Goal: Task Accomplishment & Management: Manage account settings

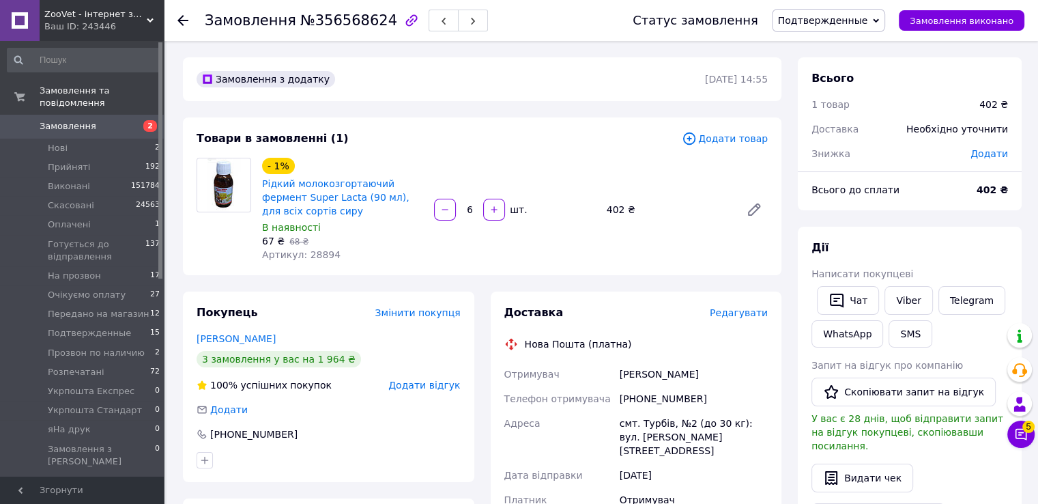
click at [852, 20] on span "Подтвержденные" at bounding box center [823, 20] width 90 height 11
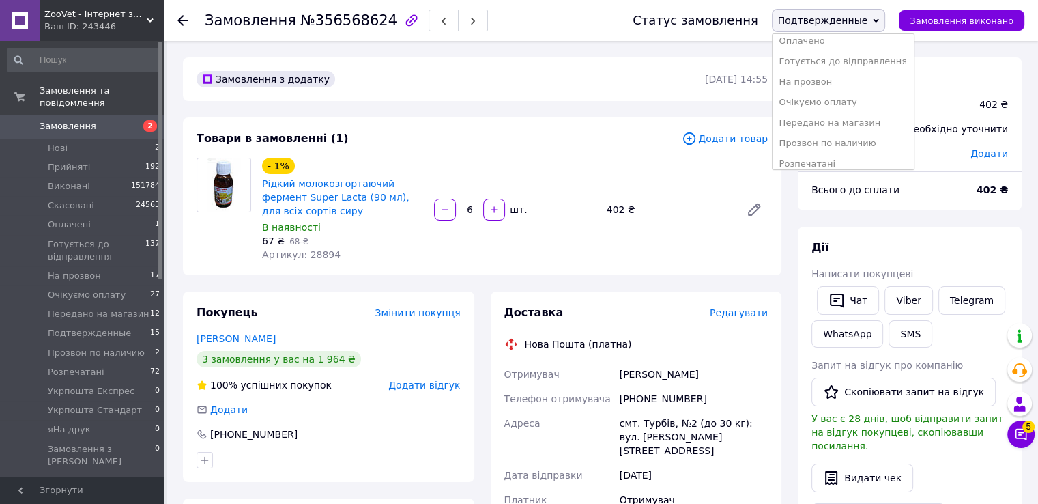
scroll to position [137, 0]
click at [835, 95] on li "Розпечатані" at bounding box center [843, 95] width 141 height 20
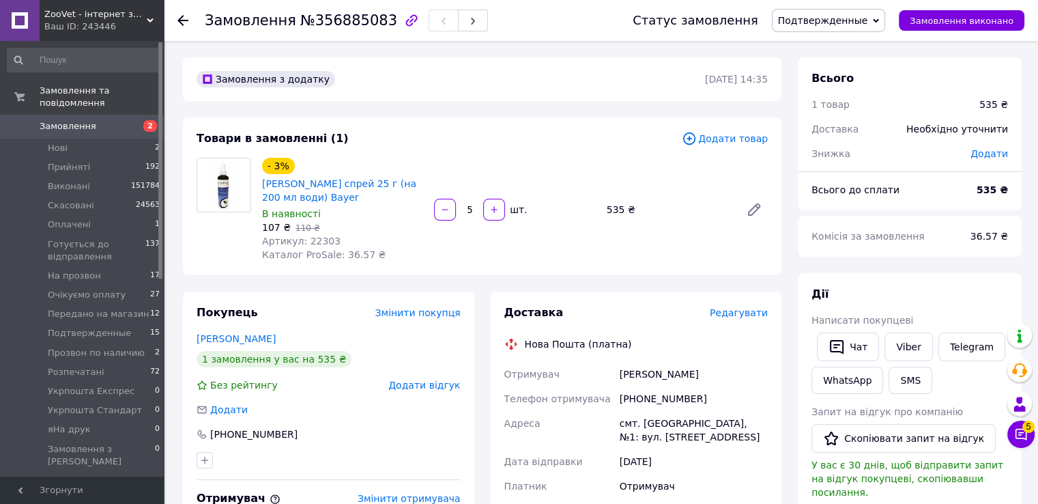
click at [842, 18] on span "Подтвержденные" at bounding box center [823, 20] width 90 height 11
click at [828, 96] on li "Розпечатані" at bounding box center [843, 95] width 141 height 20
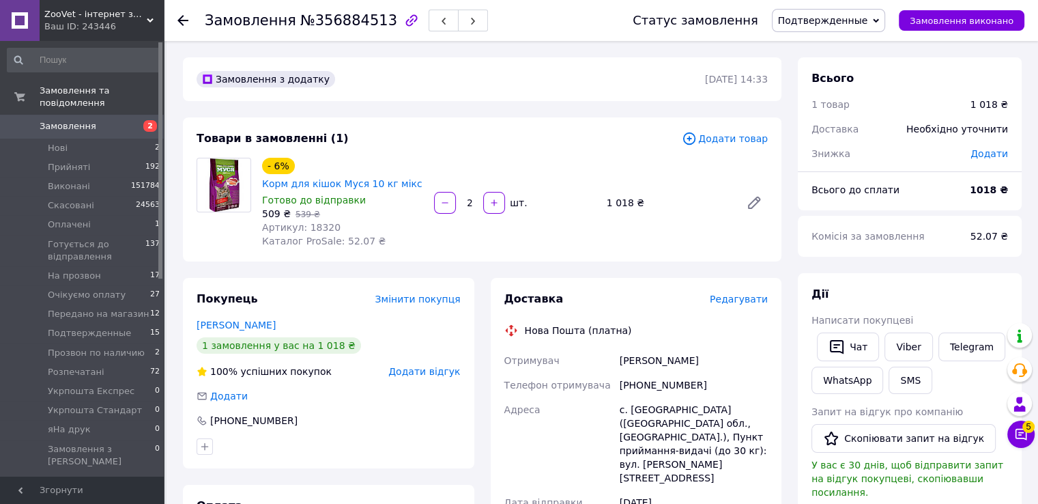
click at [858, 12] on span "Подтвержденные" at bounding box center [829, 20] width 114 height 23
click at [830, 97] on li "Розпечатані" at bounding box center [843, 95] width 141 height 20
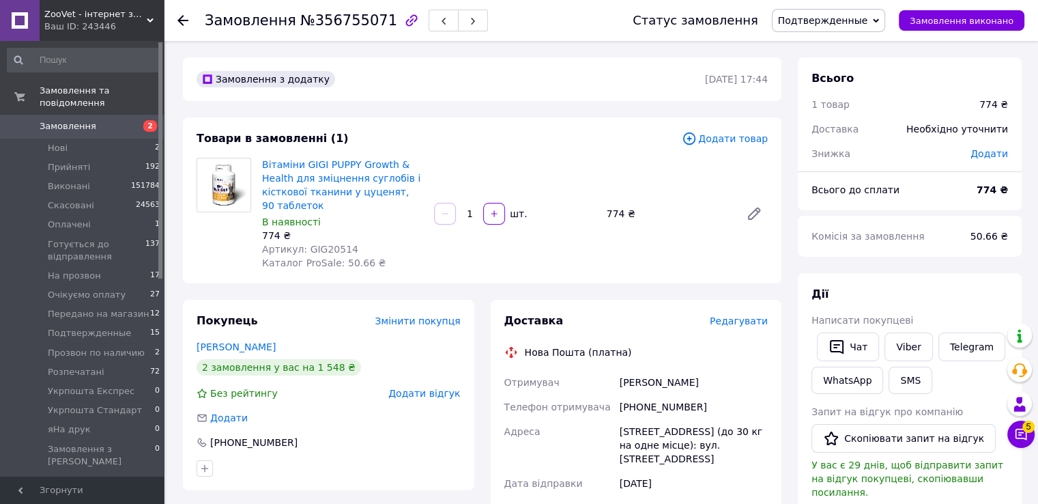
click at [846, 15] on span "Подтвержденные" at bounding box center [823, 20] width 90 height 11
click at [844, 93] on li "Розпечатані" at bounding box center [843, 95] width 141 height 20
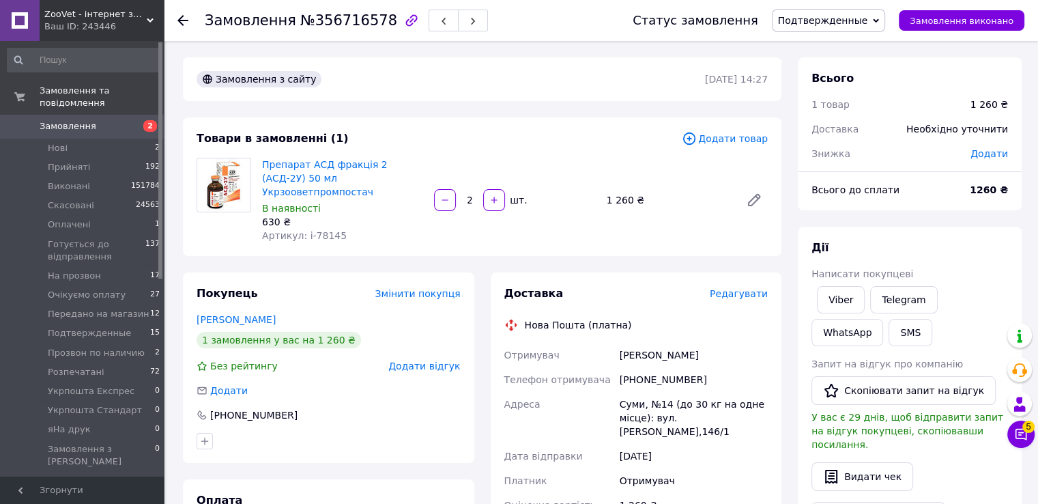
click at [843, 13] on span "Подтвержденные" at bounding box center [829, 20] width 114 height 23
click at [829, 91] on li "Розпечатані" at bounding box center [843, 95] width 141 height 20
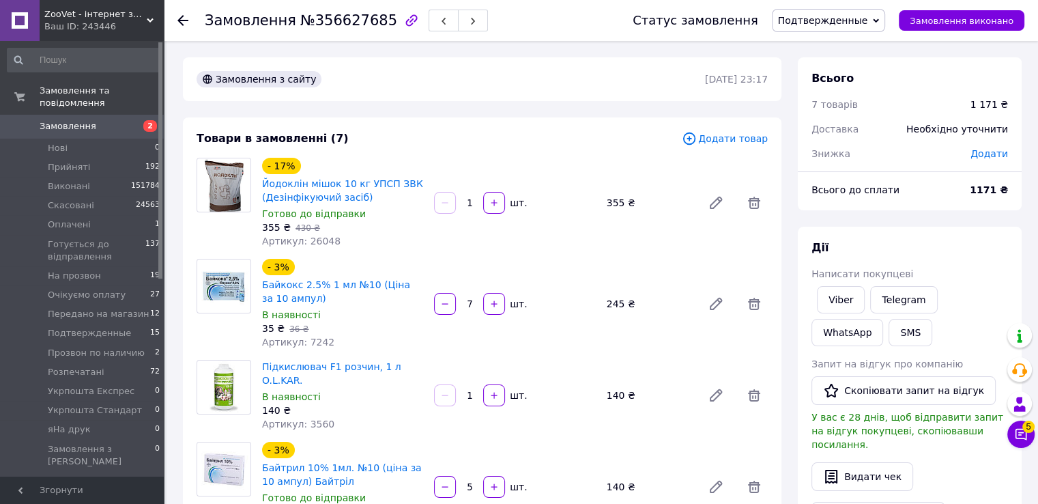
drag, startPoint x: 831, startPoint y: 19, endPoint x: 844, endPoint y: 53, distance: 35.6
click at [833, 20] on span "Подтвержденные" at bounding box center [823, 20] width 90 height 11
click at [833, 88] on li "Розпечатані" at bounding box center [843, 95] width 141 height 20
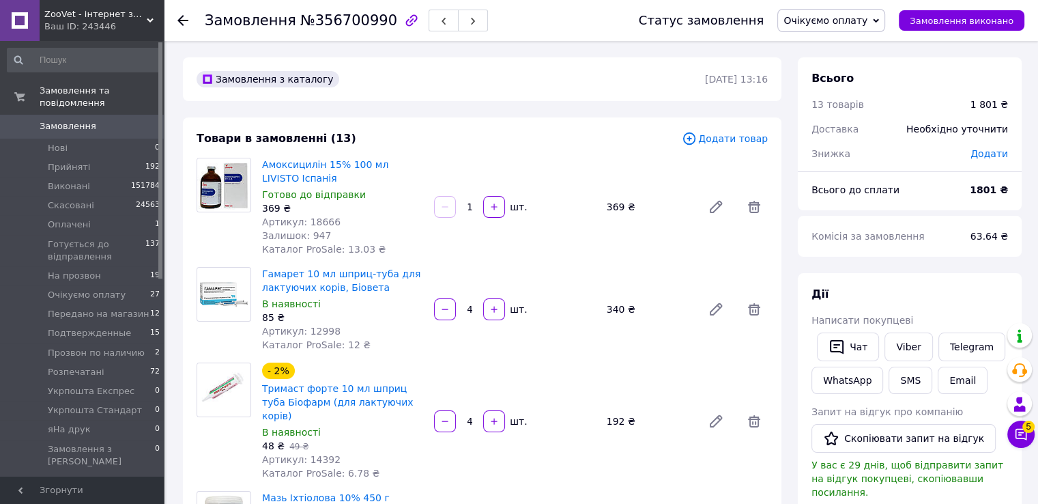
click at [865, 11] on span "Очікуємо оплату" at bounding box center [831, 20] width 108 height 23
click at [861, 93] on li "Розпечатані" at bounding box center [848, 95] width 141 height 20
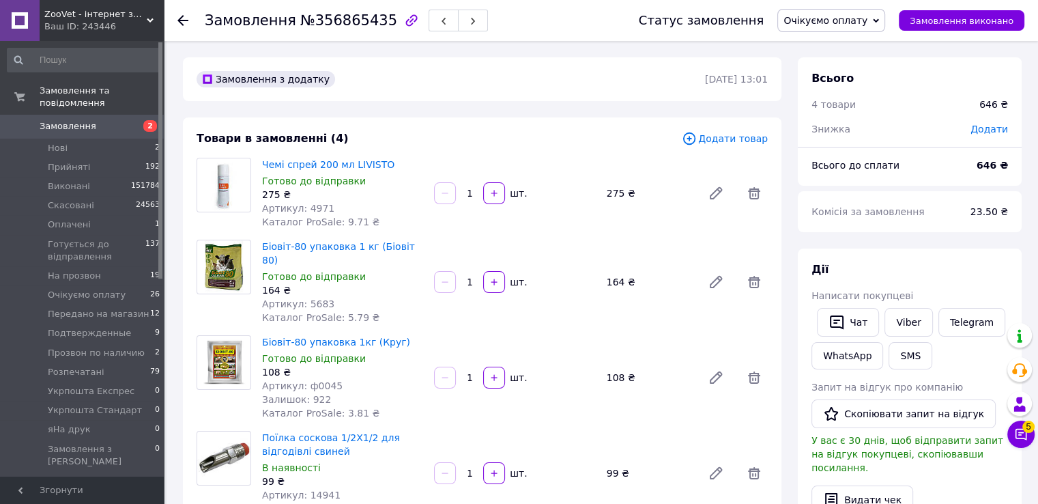
click at [867, 19] on span "Очікуємо оплату" at bounding box center [825, 20] width 84 height 11
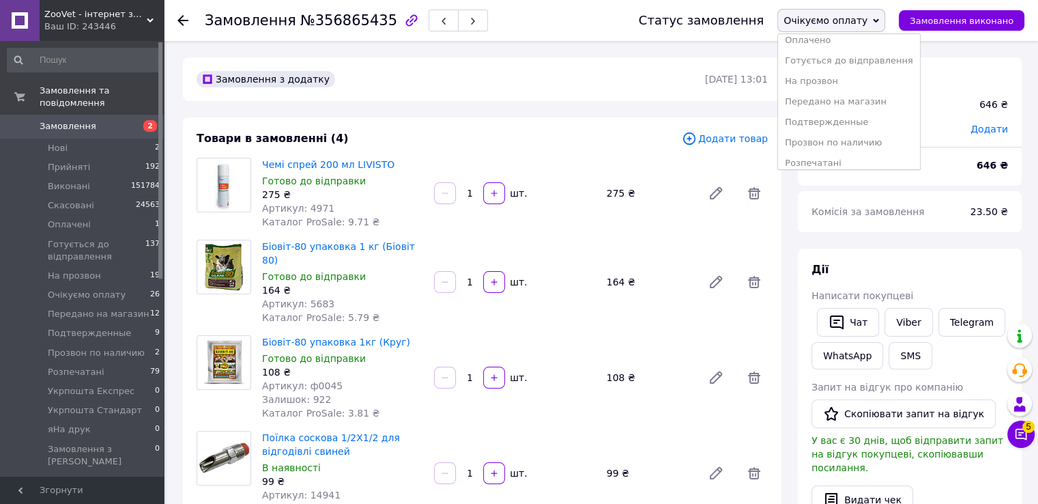
scroll to position [137, 0]
click at [839, 91] on li "Розпечатані" at bounding box center [848, 95] width 141 height 20
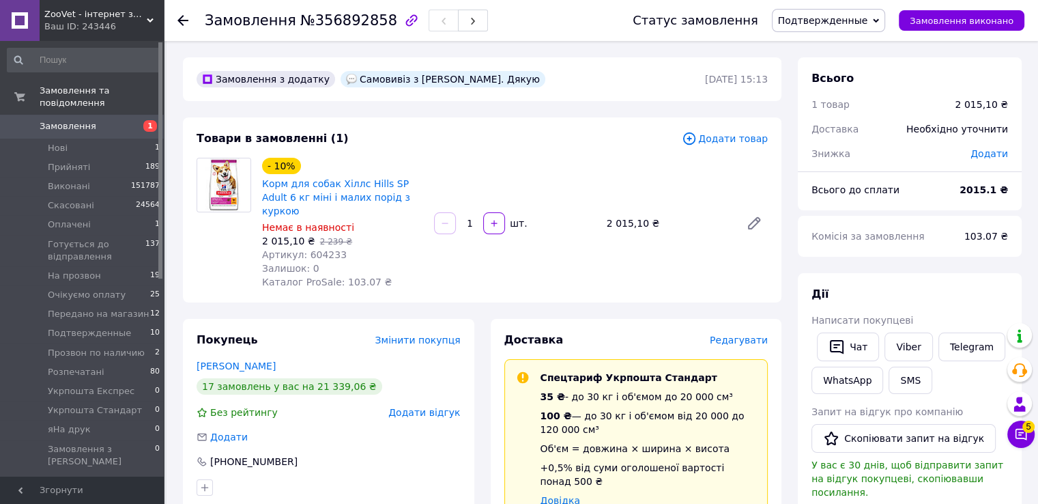
click at [868, 21] on span "Подтвержденные" at bounding box center [823, 20] width 90 height 11
click at [846, 94] on li "Розпечатані" at bounding box center [843, 95] width 141 height 20
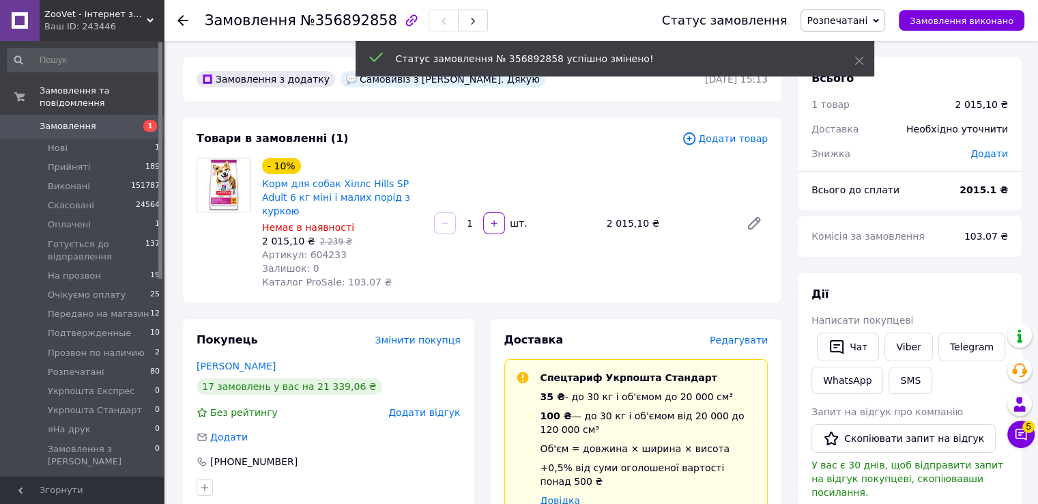
click at [315, 249] on span "Артикул: 604233" at bounding box center [304, 254] width 85 height 11
copy span "604233"
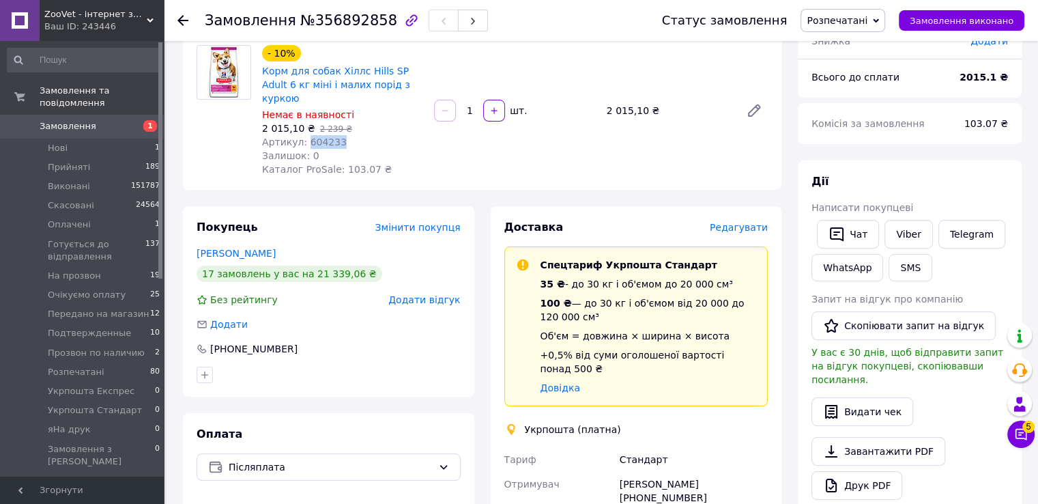
scroll to position [0, 0]
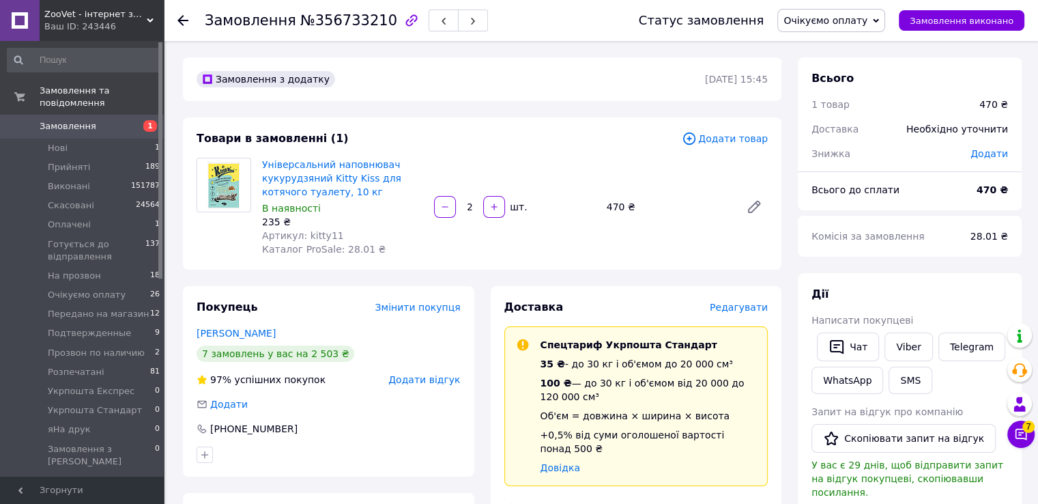
click at [846, 24] on span "Очікуємо оплату" at bounding box center [825, 20] width 84 height 11
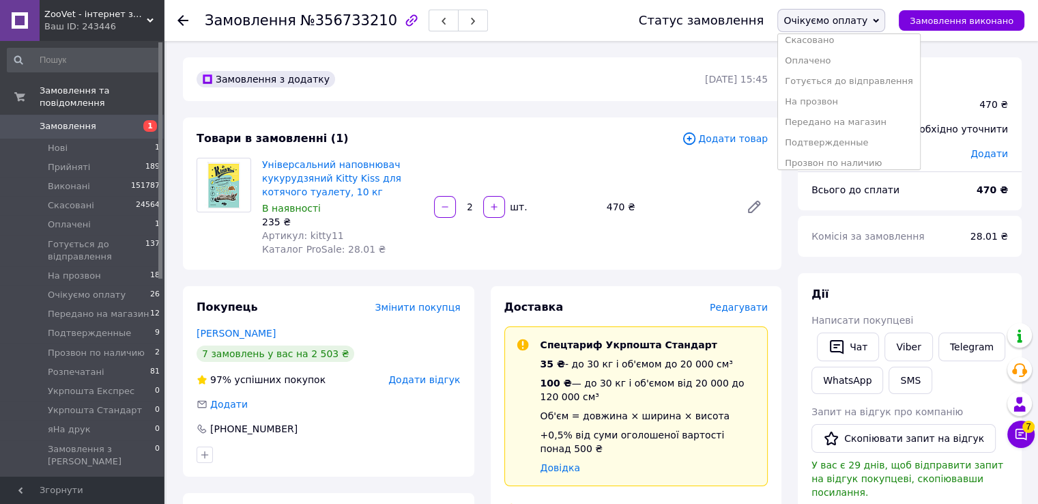
scroll to position [136, 0]
click at [838, 93] on li "Розпечатані" at bounding box center [848, 95] width 141 height 20
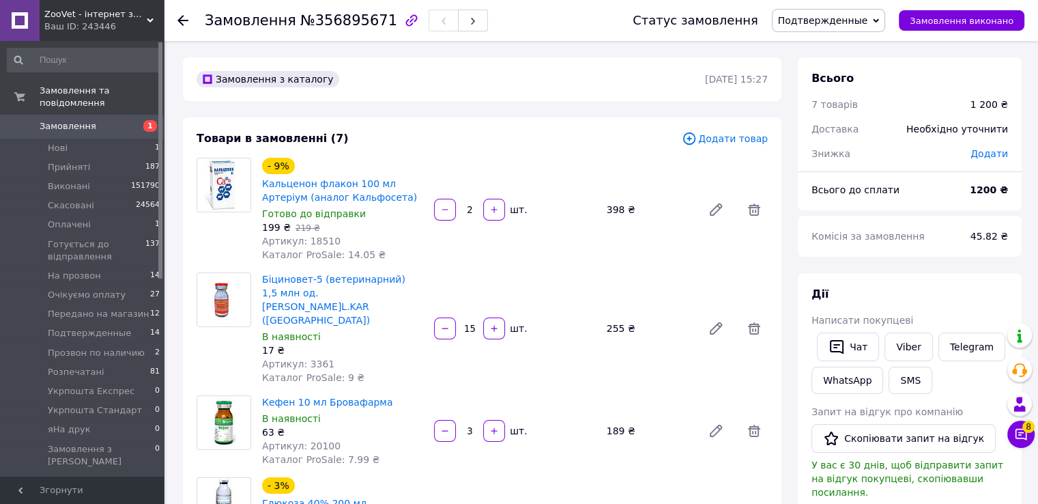
click at [837, 25] on span "Подтвержденные" at bounding box center [823, 20] width 90 height 11
click at [831, 91] on li "Розпечатані" at bounding box center [843, 95] width 141 height 20
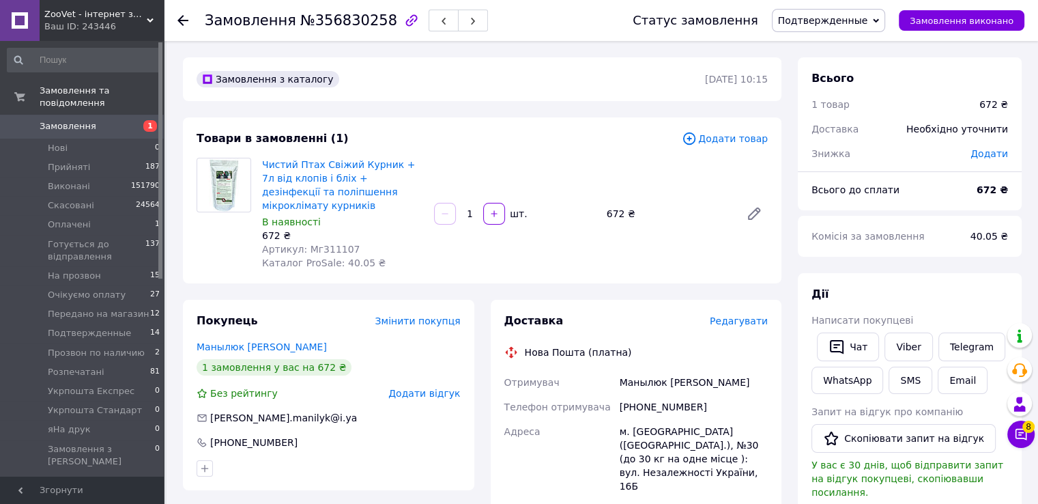
click at [886, 10] on span "Подтвержденные" at bounding box center [829, 20] width 114 height 23
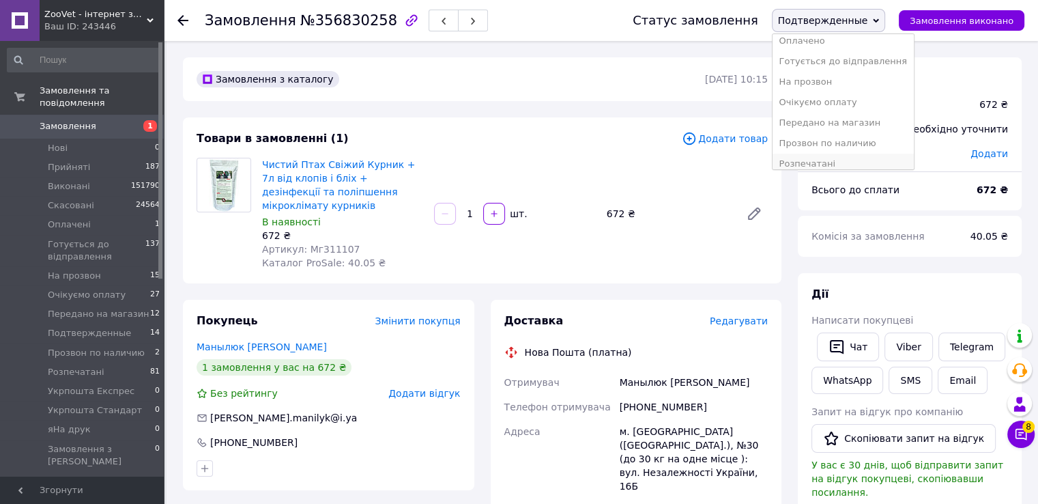
scroll to position [137, 0]
click at [850, 89] on li "Розпечатані" at bounding box center [843, 95] width 141 height 20
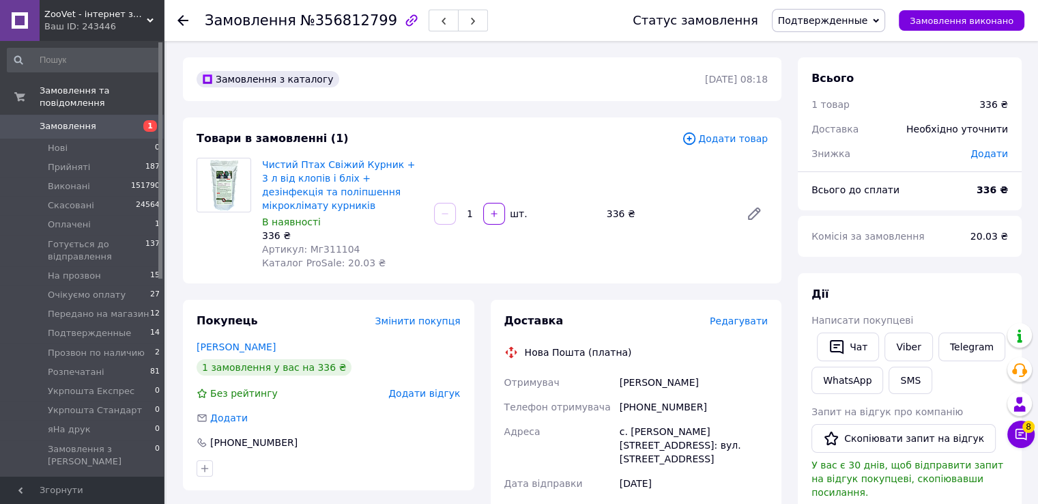
click at [852, 8] on div "Статус замовлення Подтвержденные Прийнято Виконано Скасовано Оплачено Готується…" at bounding box center [814, 20] width 419 height 41
click at [852, 17] on span "Подтвержденные" at bounding box center [823, 20] width 90 height 11
click at [831, 93] on li "Розпечатані" at bounding box center [843, 95] width 141 height 20
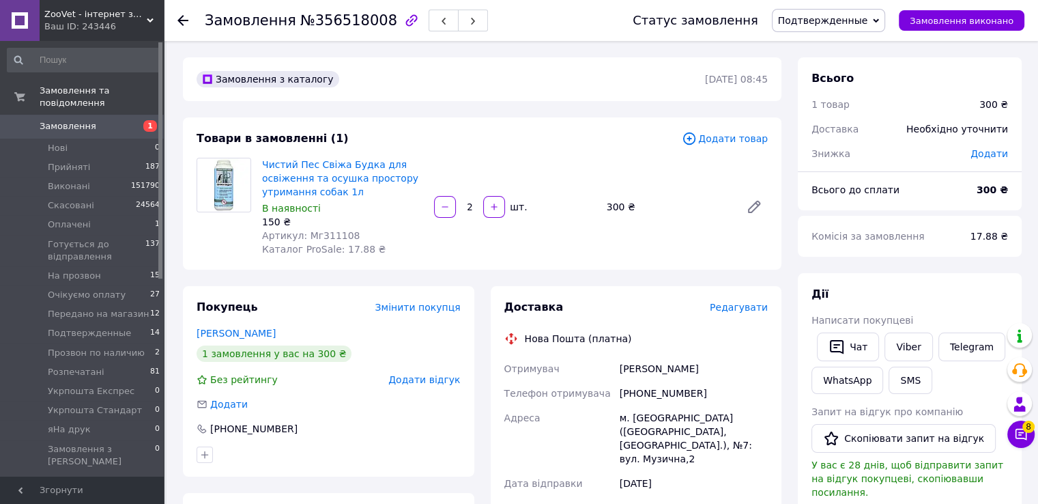
click at [811, 27] on span "Подтвержденные" at bounding box center [829, 20] width 114 height 23
click at [835, 96] on li "Розпечатані" at bounding box center [843, 95] width 141 height 20
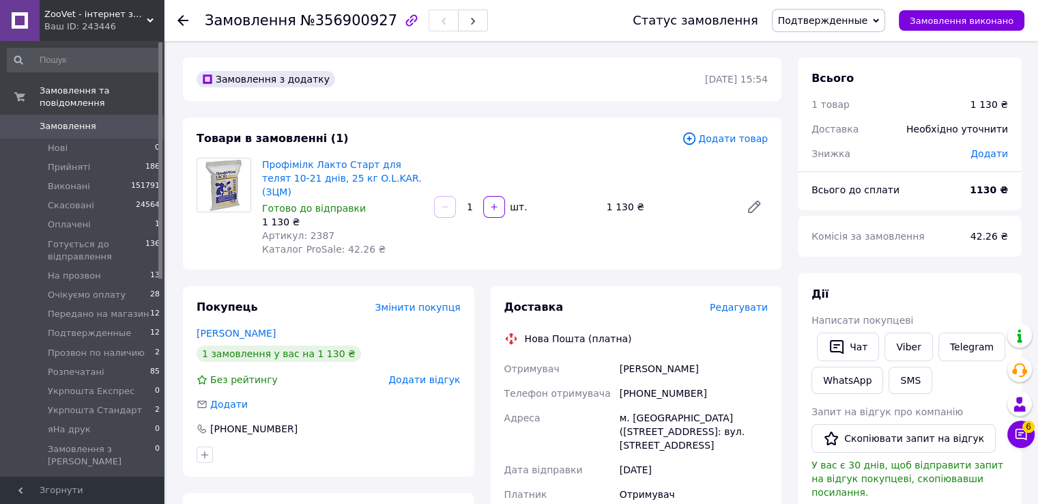
click at [845, 23] on span "Подтвержденные" at bounding box center [823, 20] width 90 height 11
click at [841, 98] on li "Розпечатані" at bounding box center [843, 95] width 141 height 20
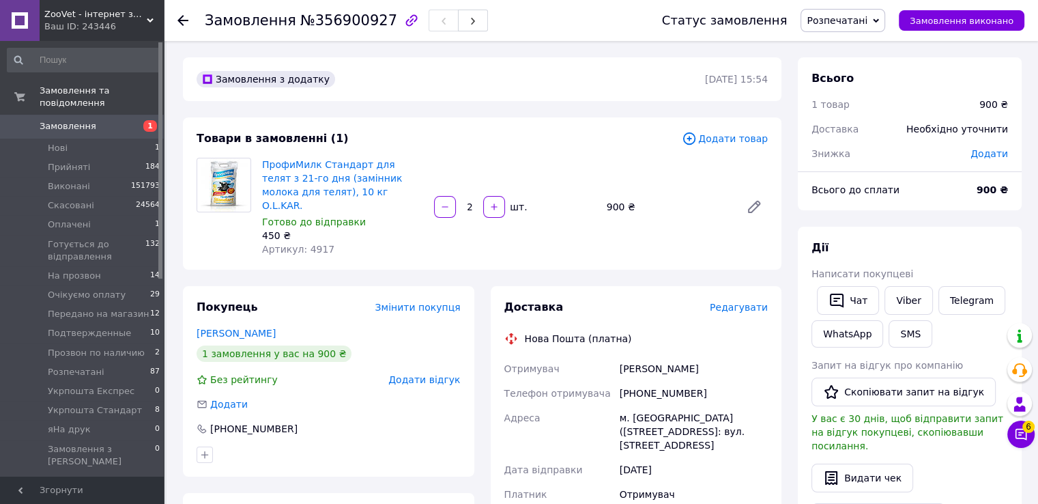
click at [861, 20] on span "Розпечатані" at bounding box center [837, 20] width 61 height 11
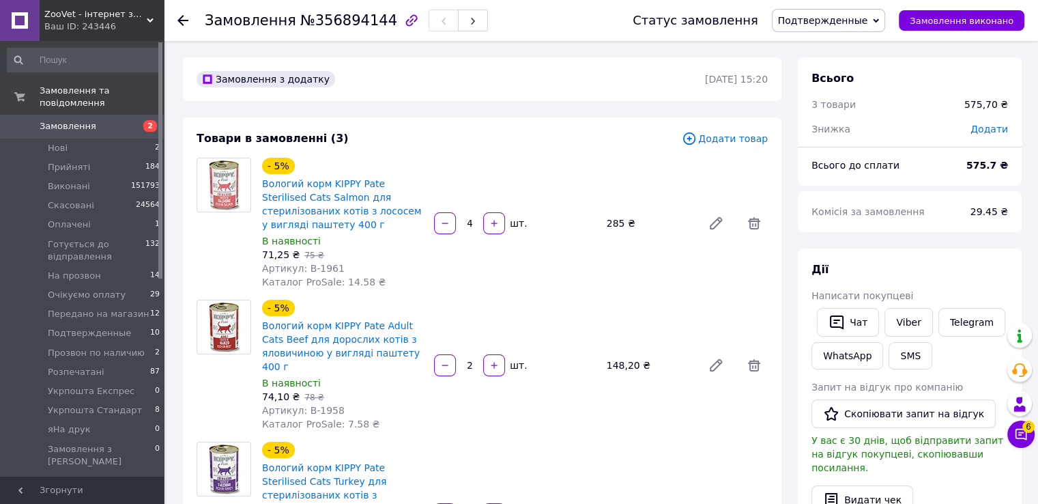
click at [849, 20] on span "Подтвержденные" at bounding box center [823, 20] width 90 height 11
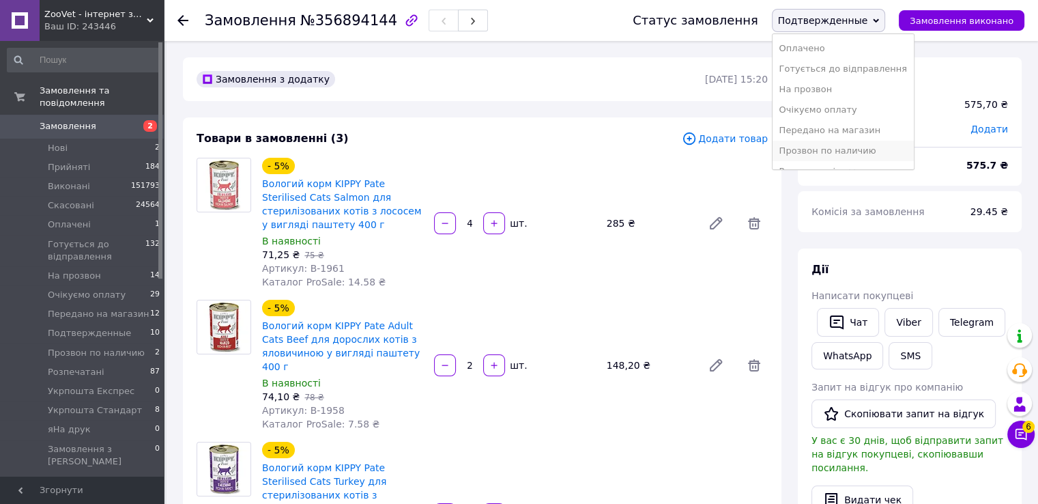
scroll to position [137, 0]
click at [844, 83] on li "Прозвон по наличию" at bounding box center [843, 74] width 141 height 20
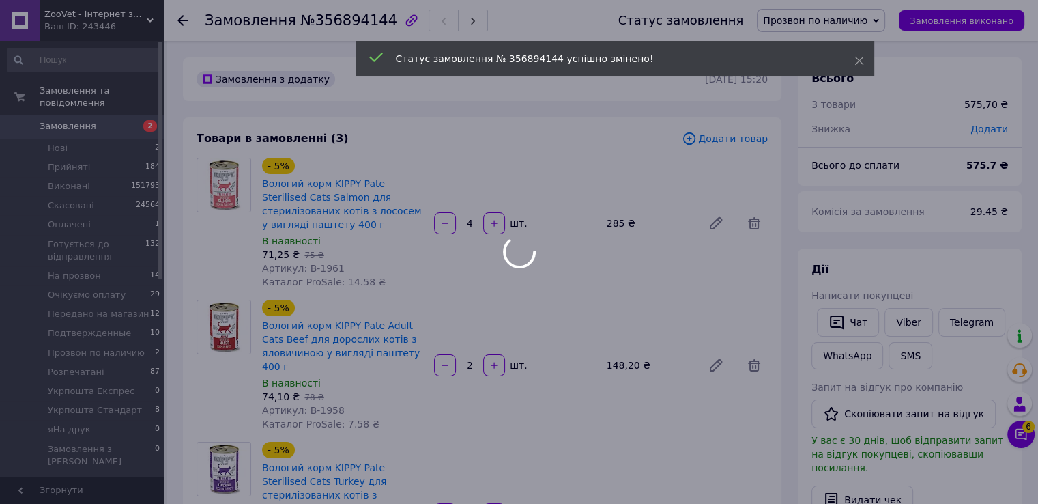
click at [874, 20] on div at bounding box center [519, 252] width 1038 height 504
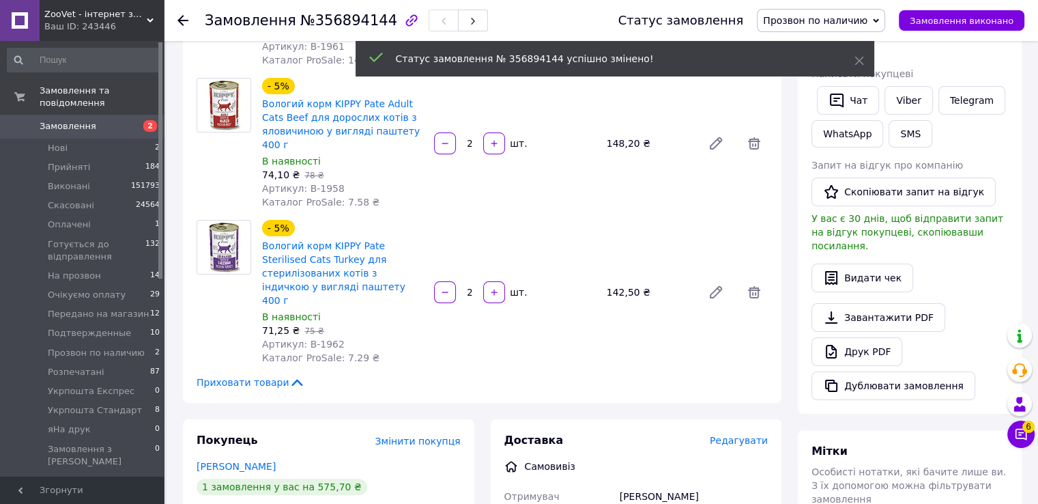
scroll to position [341, 0]
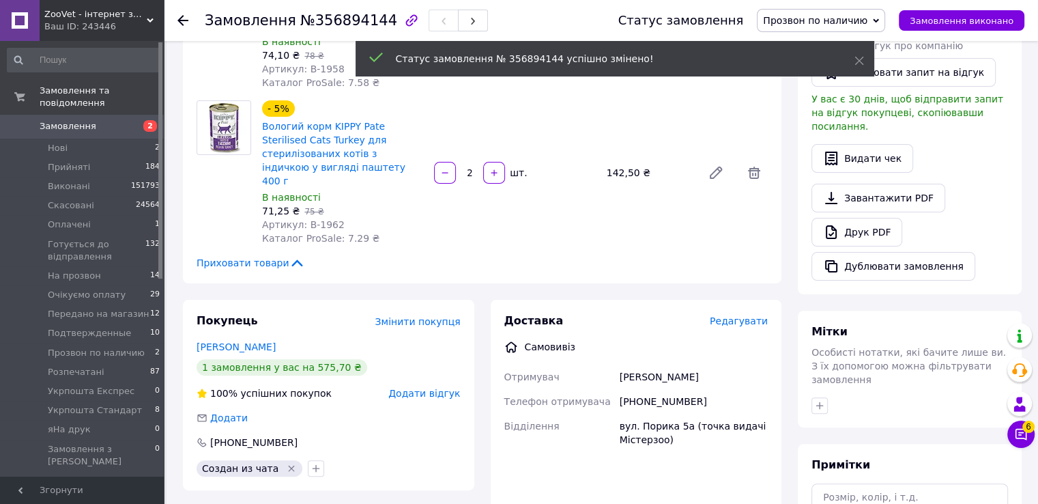
click at [860, 23] on span "Прозвон по наличию" at bounding box center [815, 20] width 104 height 11
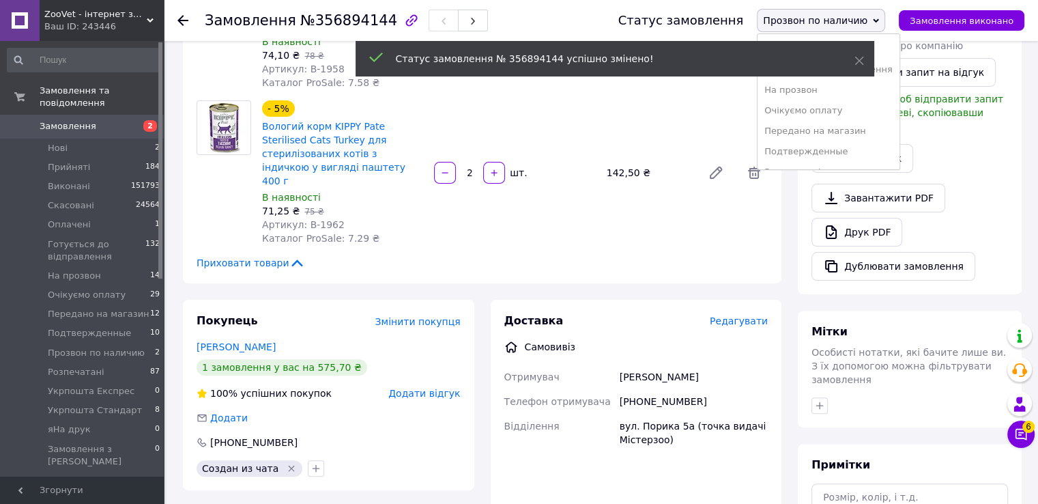
scroll to position [137, 0]
click at [833, 94] on li "Розпечатані" at bounding box center [828, 95] width 141 height 20
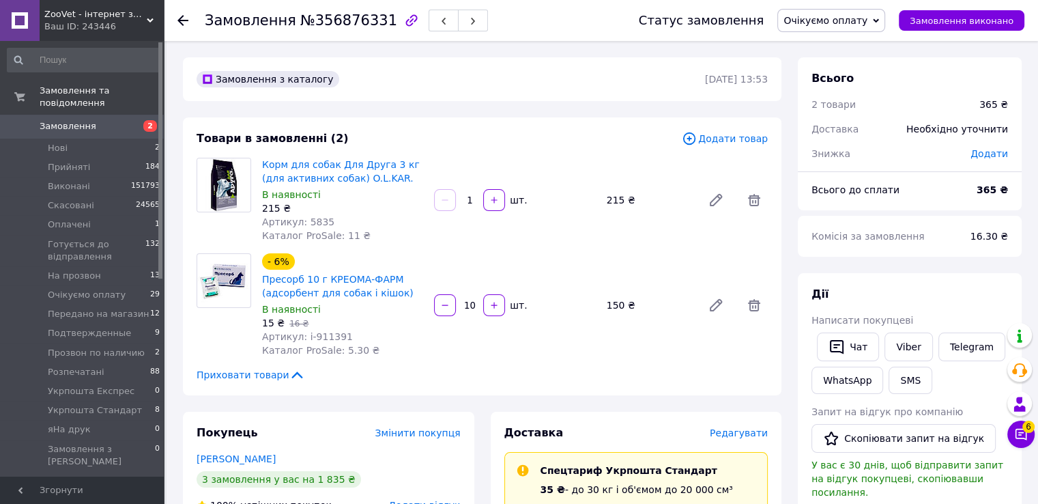
click at [860, 20] on span "Очікуємо оплату" at bounding box center [825, 20] width 84 height 11
click at [826, 97] on li "Розпечатані" at bounding box center [848, 95] width 141 height 20
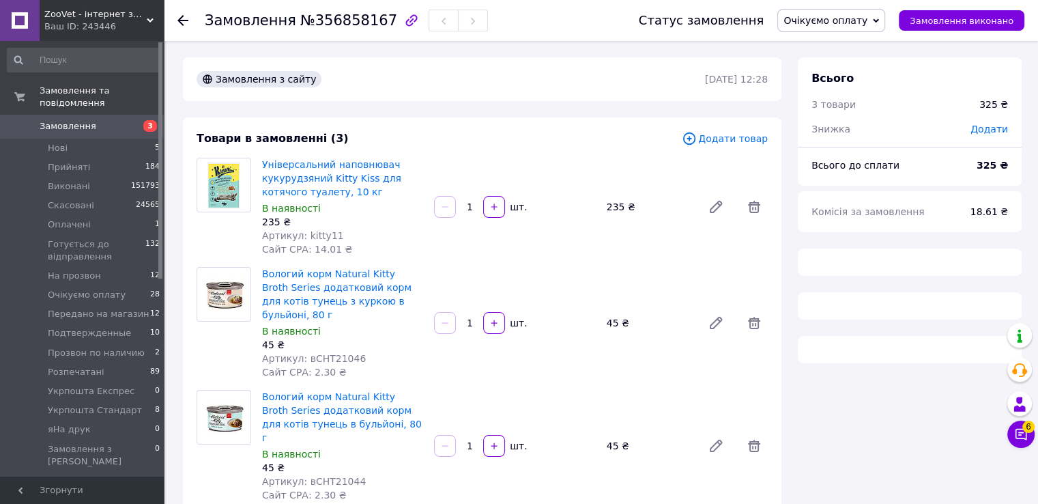
click at [855, 18] on span "Очікуємо оплату" at bounding box center [825, 20] width 84 height 11
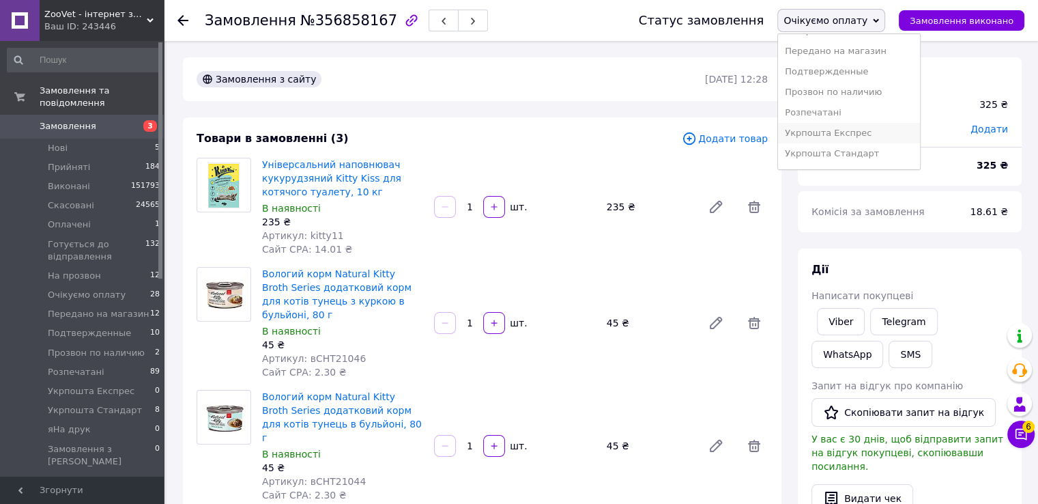
scroll to position [137, 0]
click at [844, 102] on li "Розпечатані" at bounding box center [848, 95] width 141 height 20
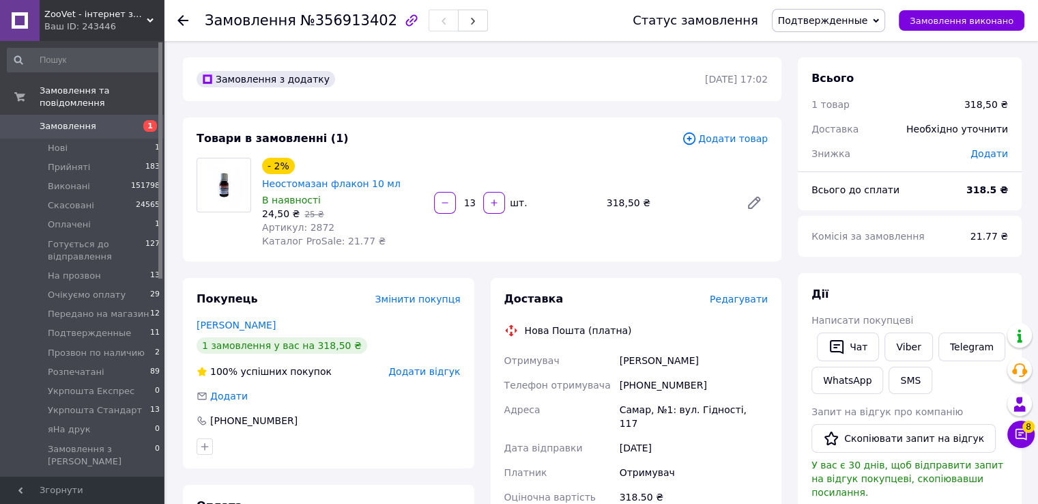
click at [853, 30] on span "Подтвержденные" at bounding box center [829, 20] width 114 height 23
click at [843, 93] on li "Розпечатані" at bounding box center [843, 95] width 141 height 20
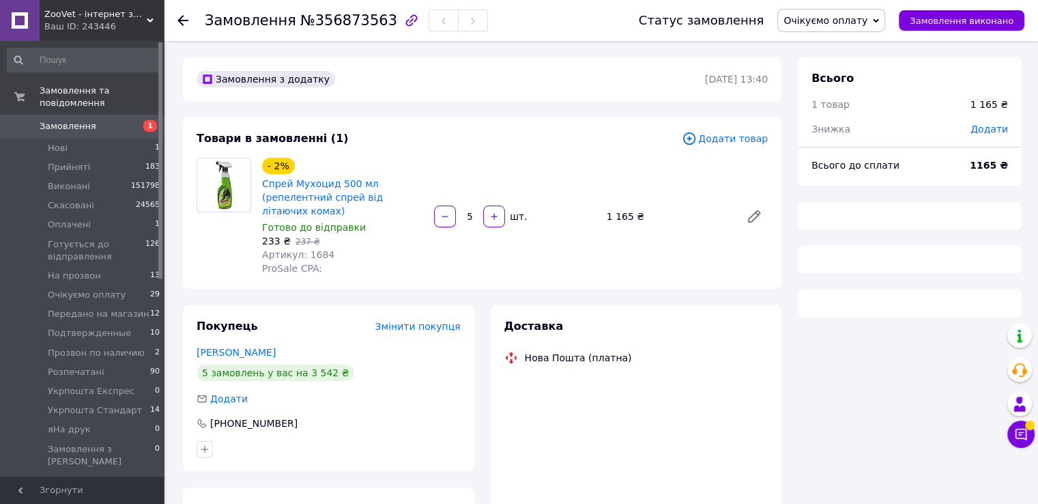
click at [867, 23] on span "Очікуємо оплату" at bounding box center [825, 20] width 84 height 11
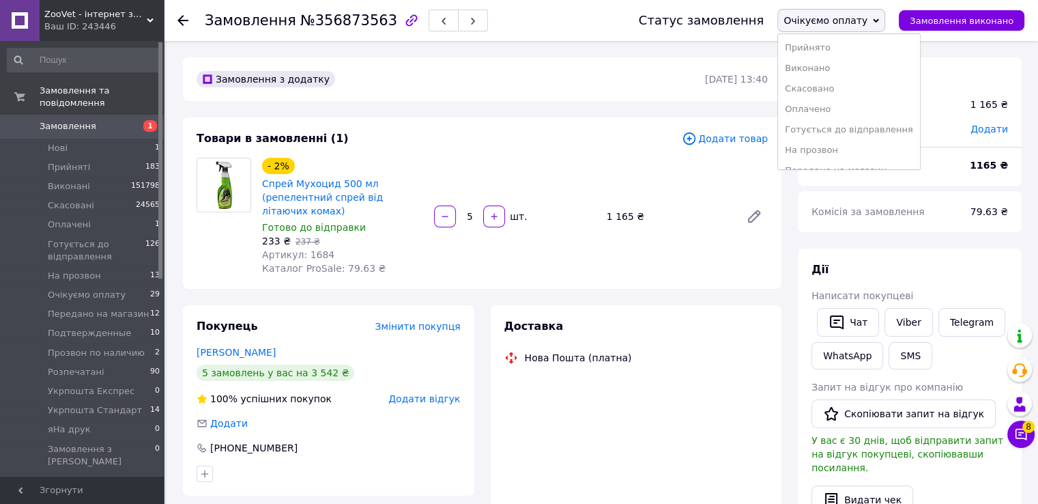
scroll to position [137, 0]
click at [852, 91] on li "Розпечатані" at bounding box center [848, 95] width 141 height 20
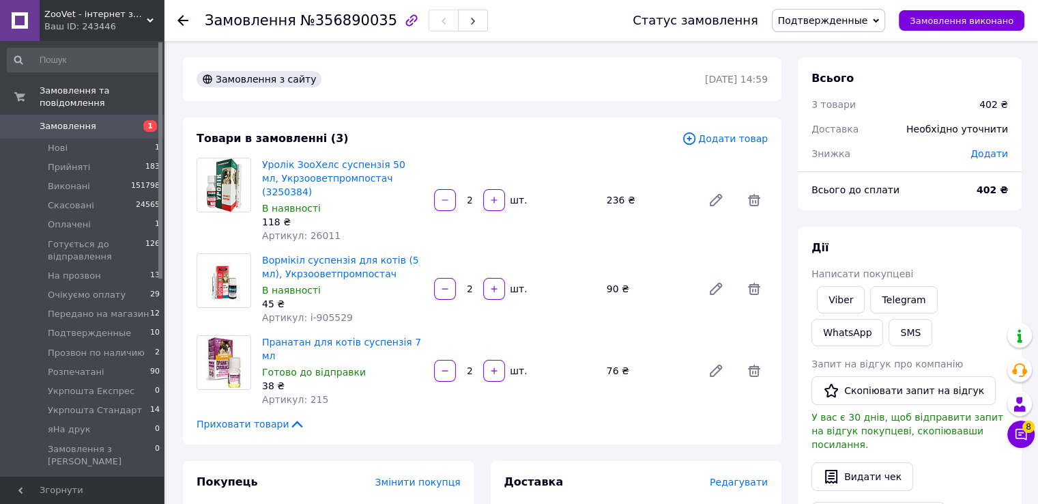
drag, startPoint x: 829, startPoint y: 19, endPoint x: 845, endPoint y: 42, distance: 27.5
click at [830, 20] on span "Подтвержденные" at bounding box center [823, 20] width 90 height 11
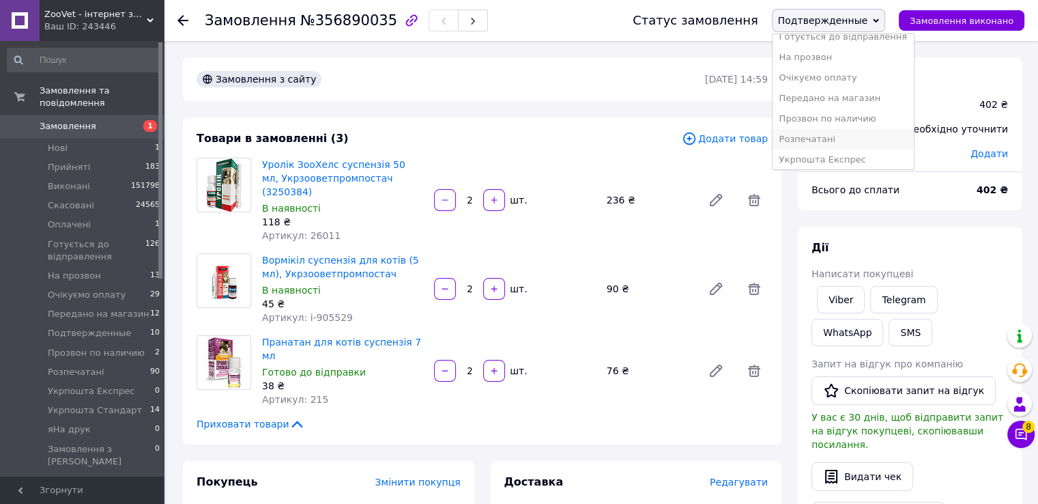
scroll to position [137, 0]
click at [839, 88] on li "Розпечатані" at bounding box center [843, 95] width 141 height 20
